Goal: Check status: Check status

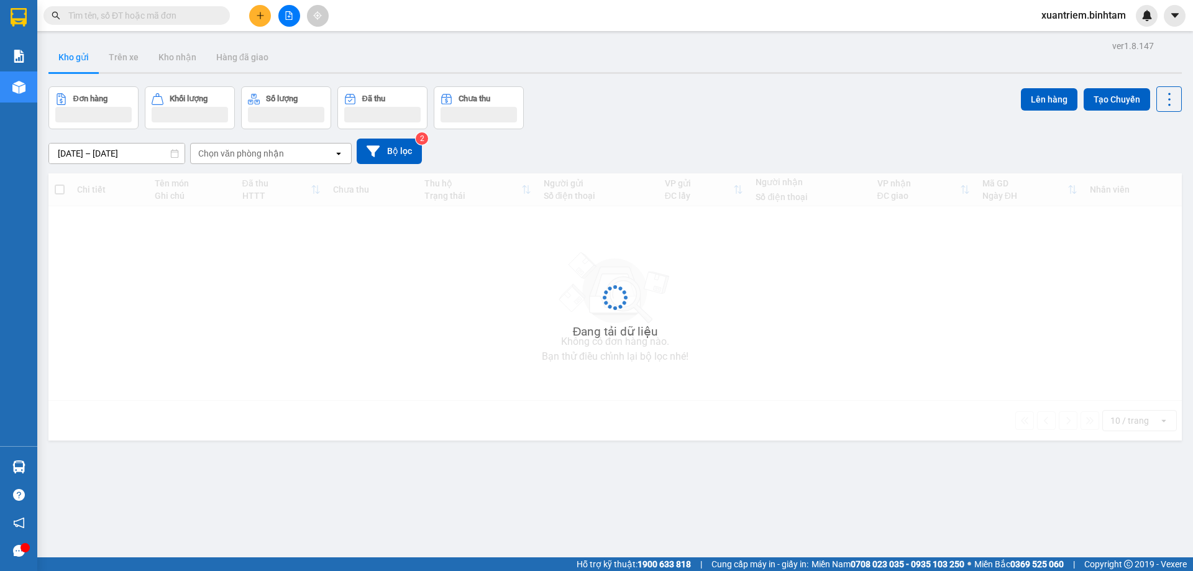
click at [127, 11] on input "text" at bounding box center [141, 16] width 147 height 14
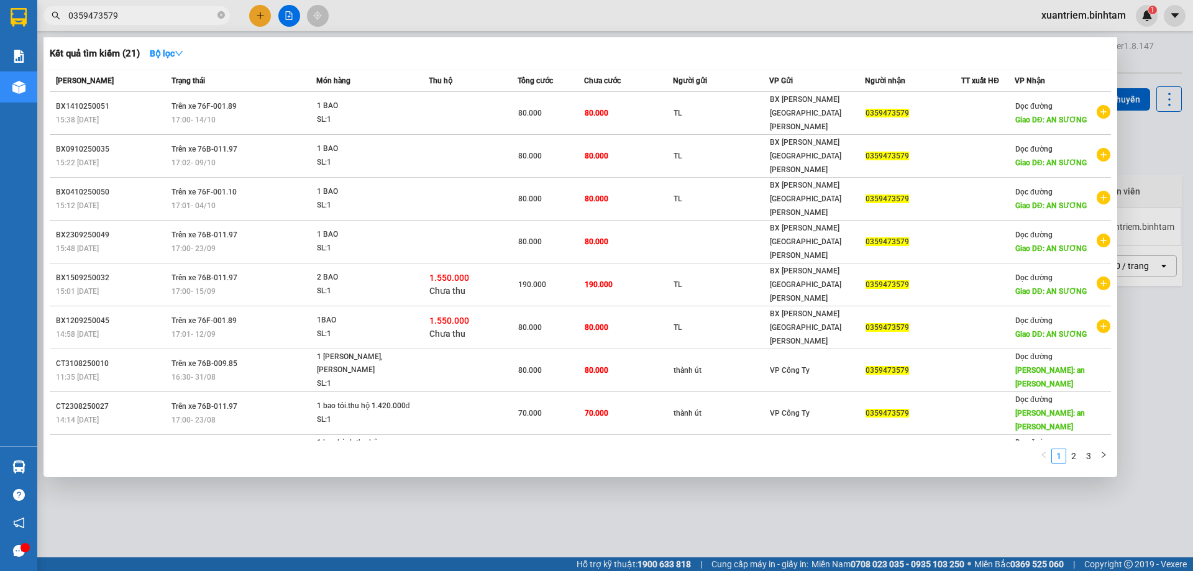
type input "0359473579"
click at [852, 516] on div at bounding box center [596, 285] width 1193 height 571
